Goal: Information Seeking & Learning: Compare options

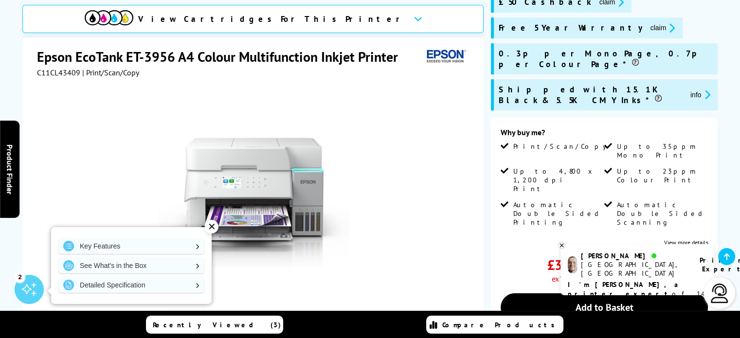
scroll to position [292, 0]
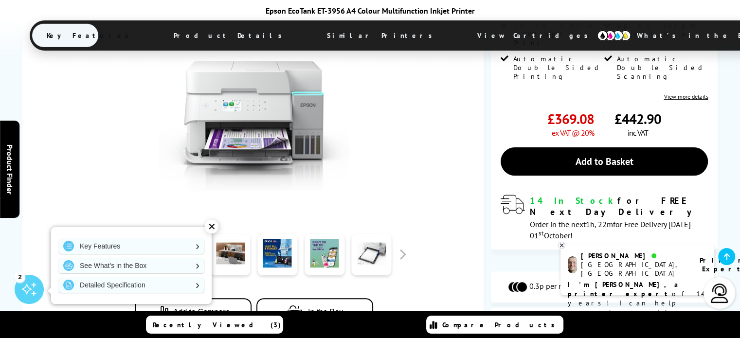
click at [187, 234] on link at bounding box center [183, 254] width 40 height 41
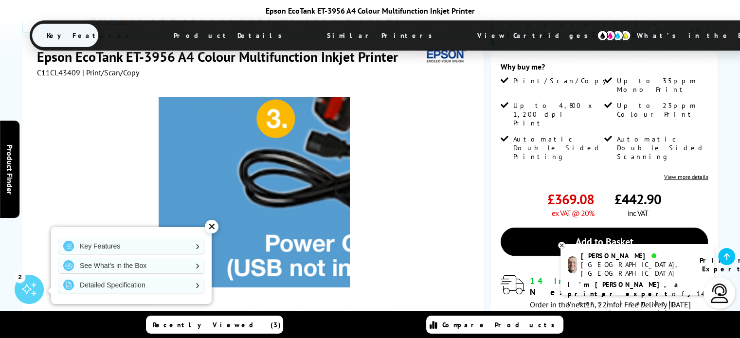
scroll to position [243, 0]
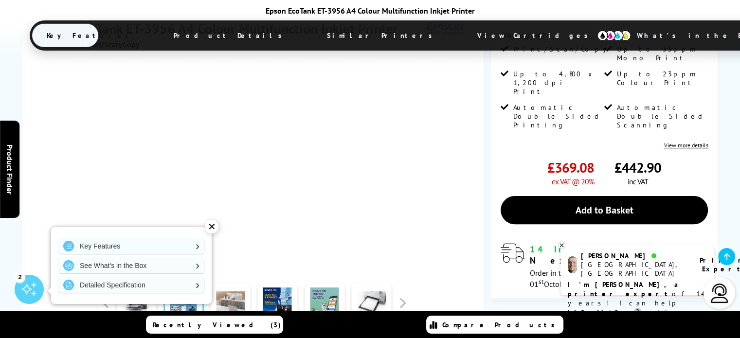
click at [231, 283] on link at bounding box center [231, 303] width 40 height 41
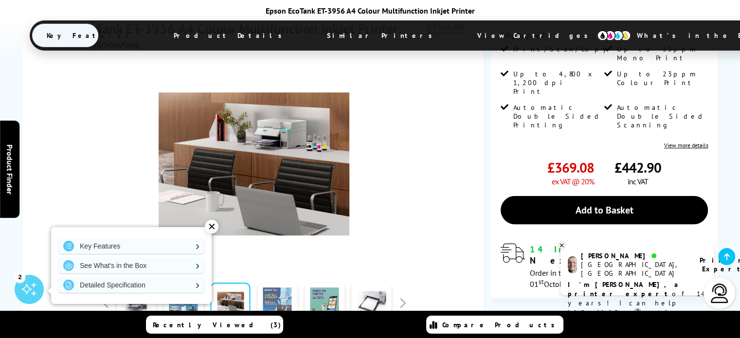
click at [278, 283] on link at bounding box center [277, 303] width 40 height 41
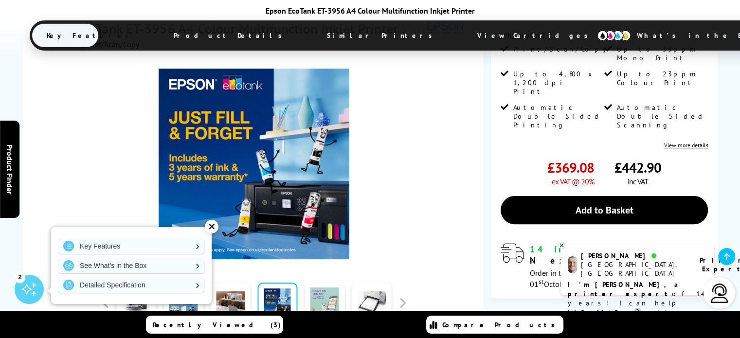
click at [322, 283] on link at bounding box center [324, 303] width 40 height 41
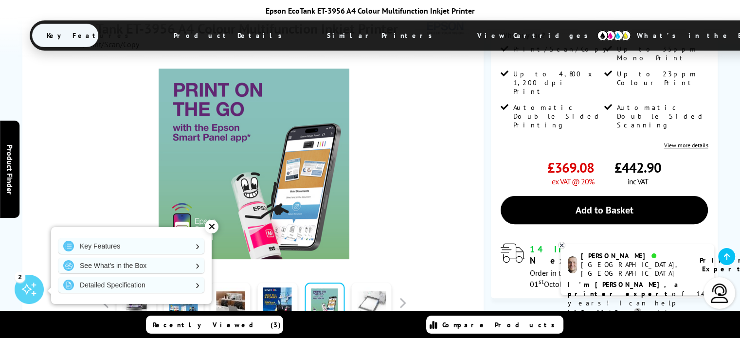
click at [369, 283] on link at bounding box center [372, 303] width 40 height 41
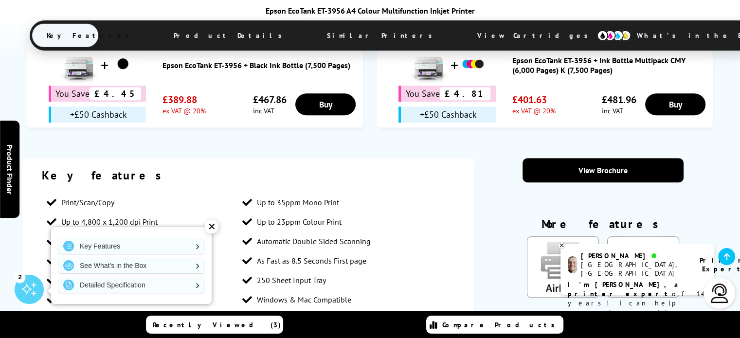
scroll to position [729, 0]
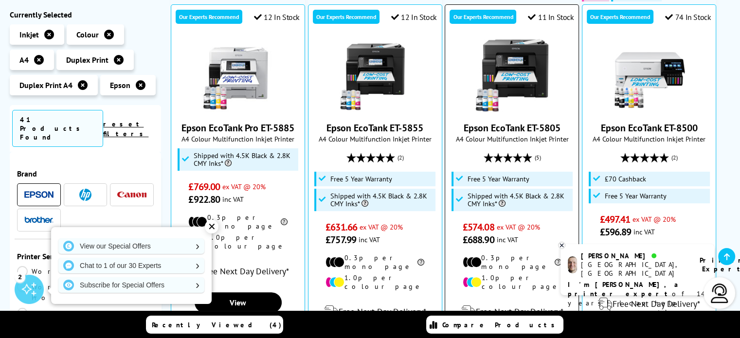
scroll to position [243, 0]
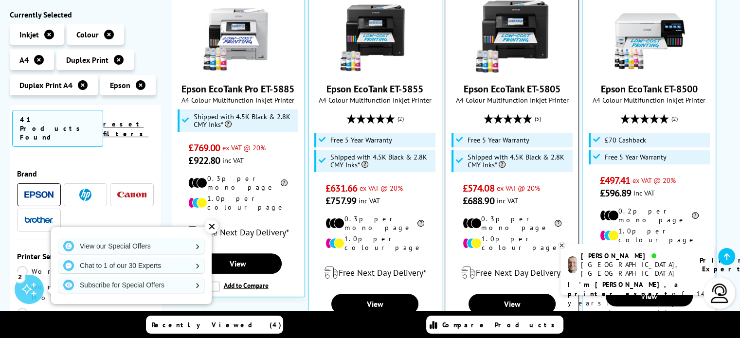
click at [538, 73] on picture at bounding box center [511, 70] width 73 height 10
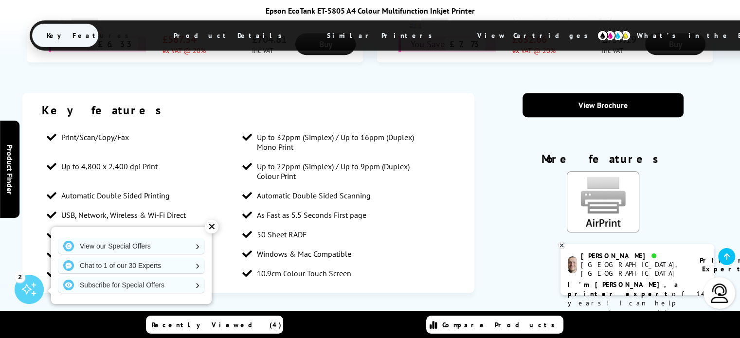
click at [209, 230] on div "✕" at bounding box center [212, 227] width 14 height 14
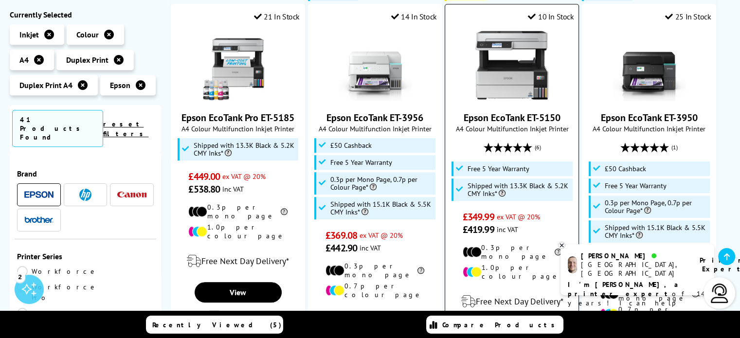
scroll to position [622, 0]
